Goal: Task Accomplishment & Management: Manage account settings

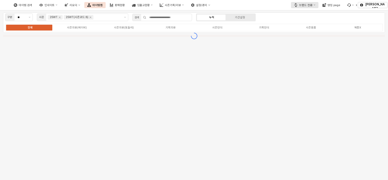
click at [125, 6] on button "브랜드 전환" at bounding box center [304, 5] width 27 height 6
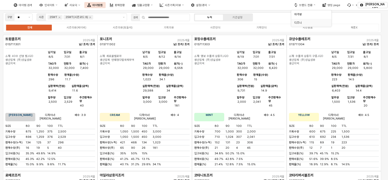
click at [125, 22] on div "디즈니" at bounding box center [309, 23] width 31 height 4
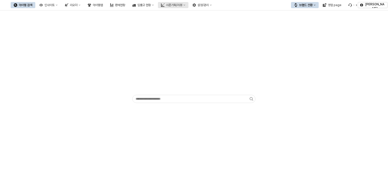
click at [125, 5] on icon "시즌기획/리뷰" at bounding box center [185, 5] width 2 height 1
click at [125, 6] on div "설정/관리" at bounding box center [203, 5] width 11 height 4
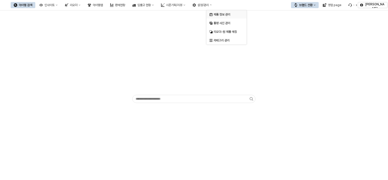
click at [125, 16] on div "제품 정보 관리" at bounding box center [227, 14] width 27 height 4
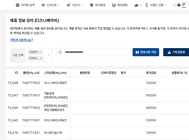
click at [125, 53] on p "기획현황표" at bounding box center [178, 52] width 13 height 4
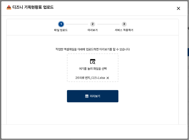
click at [91, 95] on p "미리보기" at bounding box center [95, 96] width 10 height 4
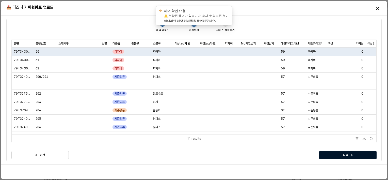
click at [125, 139] on div "다음" at bounding box center [348, 155] width 53 height 8
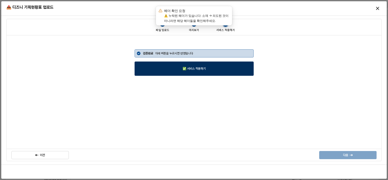
click at [125, 73] on div "✅ 서비스 적용하기" at bounding box center [194, 69] width 115 height 14
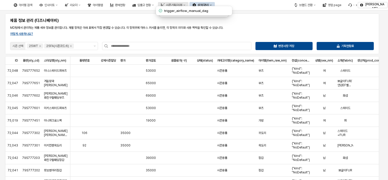
click at [125, 3] on div "시즌기획/리뷰" at bounding box center [174, 5] width 16 height 4
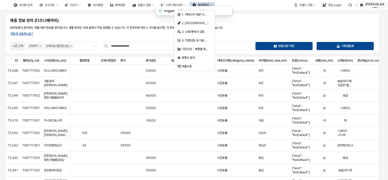
click at [125, 5] on button "설정/관리" at bounding box center [202, 5] width 25 height 6
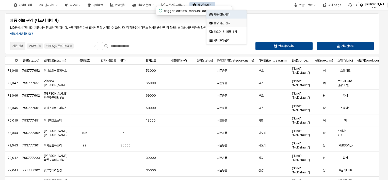
click at [125, 22] on div "품평 사진 관리" at bounding box center [227, 23] width 27 height 4
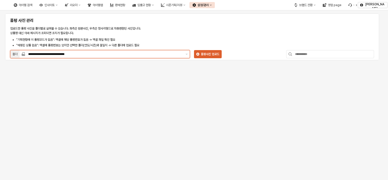
click at [105, 57] on div "**********" at bounding box center [104, 54] width 159 height 8
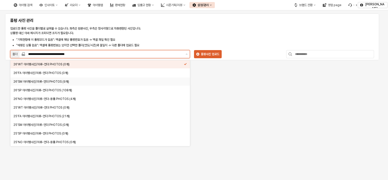
click at [82, 81] on div "26'SM 아이템사진/의류-언더 PHOTOS (9개)" at bounding box center [98, 82] width 170 height 4
type input "**********"
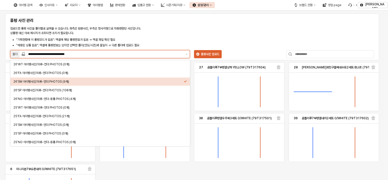
click at [125, 80] on div "26'SM 아이템사진/의류-언더 PHOTOS (9개)" at bounding box center [98, 82] width 170 height 4
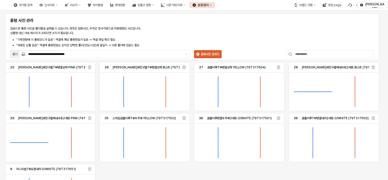
click at [125, 27] on div "**********" at bounding box center [192, 38] width 368 height 43
